Goal: Information Seeking & Learning: Learn about a topic

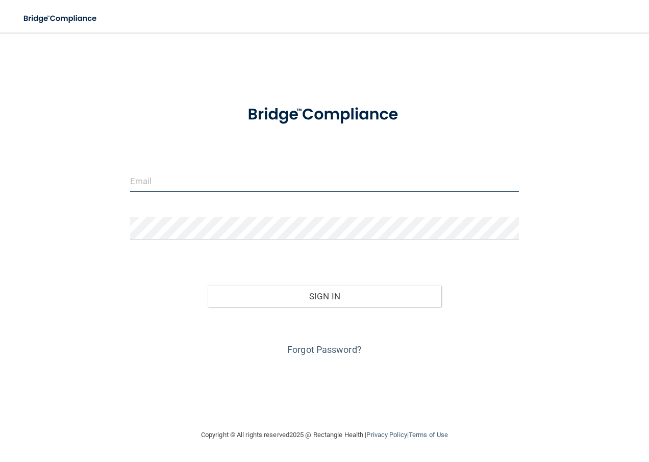
click at [182, 180] on input "email" at bounding box center [324, 180] width 389 height 23
type input "[EMAIL_ADDRESS][DOMAIN_NAME]"
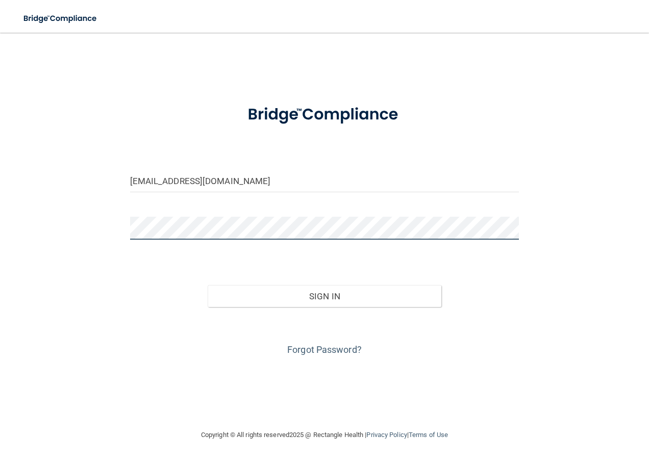
click at [208, 285] on button "Sign In" at bounding box center [325, 296] width 234 height 22
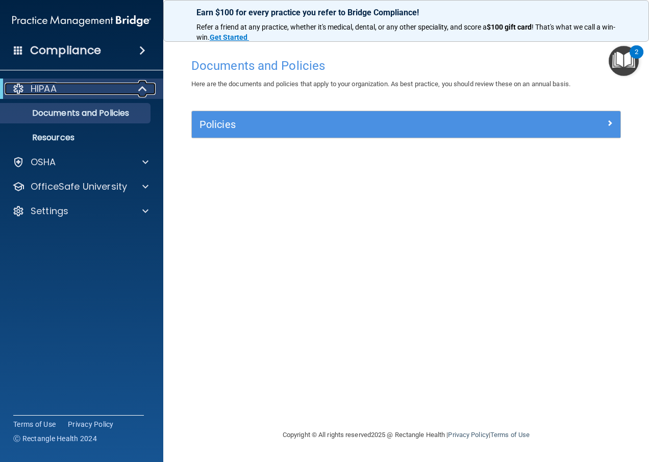
click at [145, 83] on span at bounding box center [143, 89] width 9 height 12
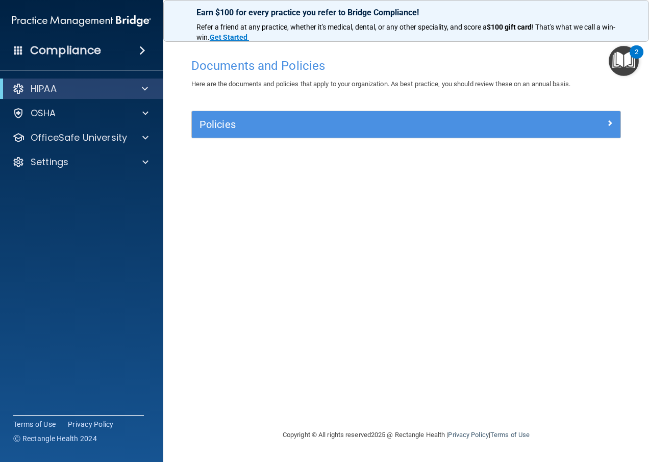
click at [145, 82] on div "HIPAA" at bounding box center [81, 89] width 163 height 20
click at [148, 117] on span at bounding box center [145, 113] width 6 height 12
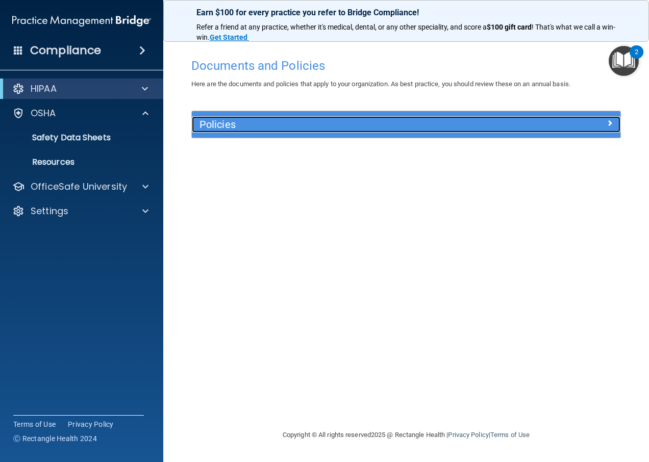
click at [613, 121] on div at bounding box center [566, 122] width 107 height 12
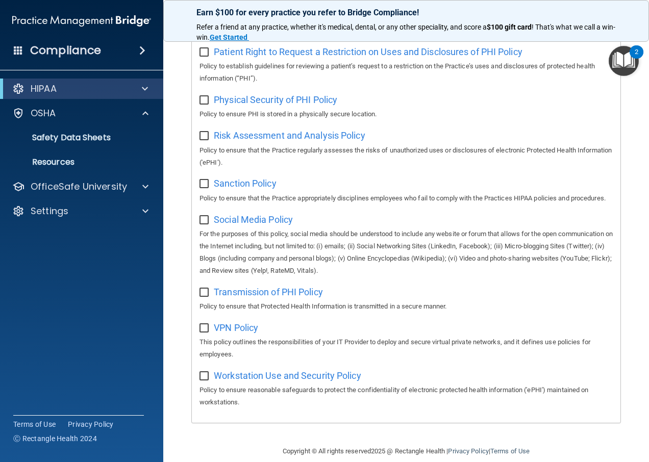
scroll to position [707, 0]
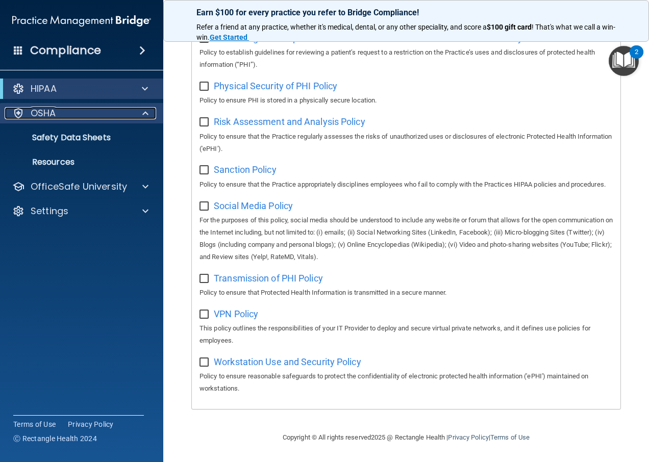
click at [50, 112] on p "OSHA" at bounding box center [43, 113] width 25 height 12
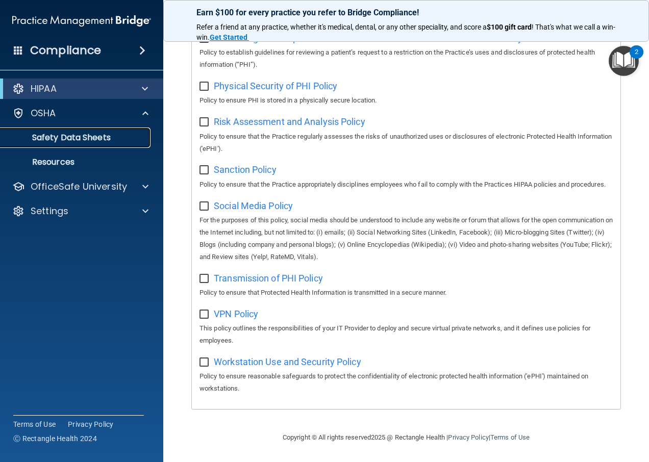
click at [54, 136] on p "Safety Data Sheets" at bounding box center [76, 138] width 139 height 10
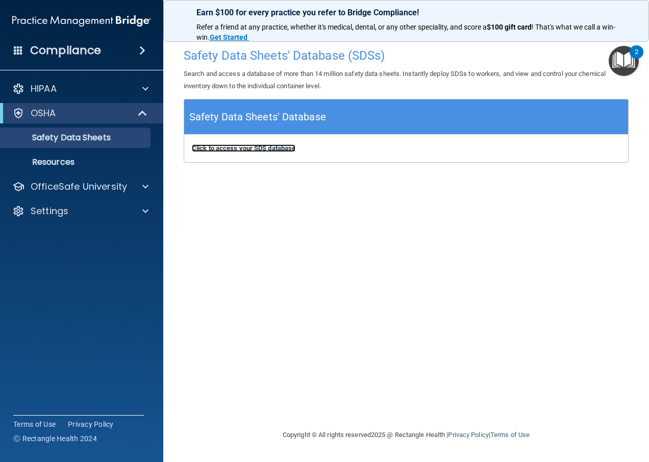
click at [242, 146] on b "Click to access your SDS database" at bounding box center [244, 148] width 104 height 8
click at [56, 166] on p "Resources" at bounding box center [76, 162] width 139 height 10
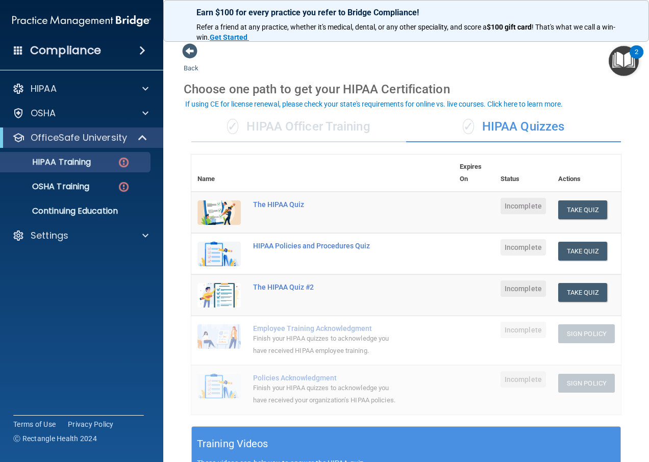
click at [518, 206] on span "Incomplete" at bounding box center [522, 206] width 45 height 16
click at [279, 123] on div "✓ HIPAA Officer Training" at bounding box center [298, 127] width 215 height 31
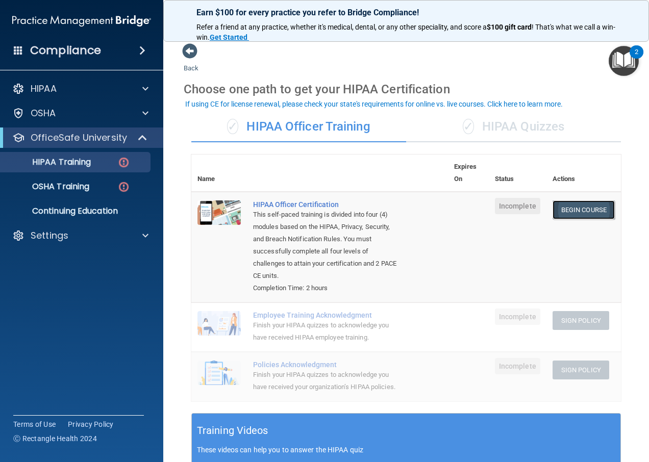
click at [567, 206] on link "Begin Course" at bounding box center [583, 209] width 62 height 19
